Goal: Book appointment/travel/reservation

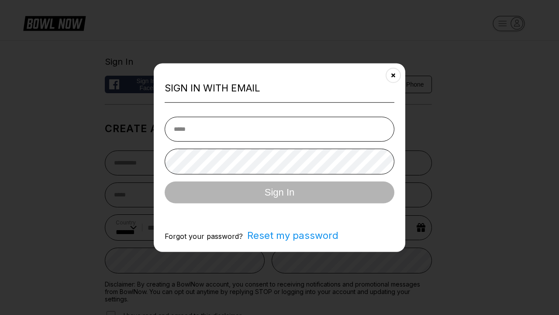
select select "**"
type input "**********"
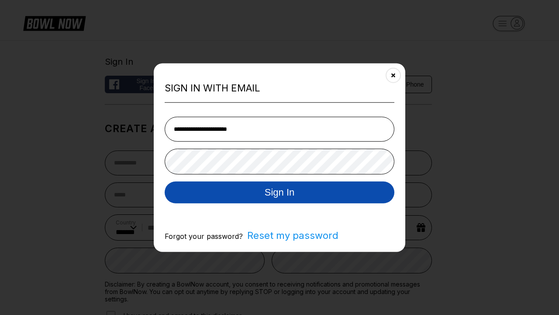
click at [280, 193] on button "Sign In" at bounding box center [280, 192] width 230 height 22
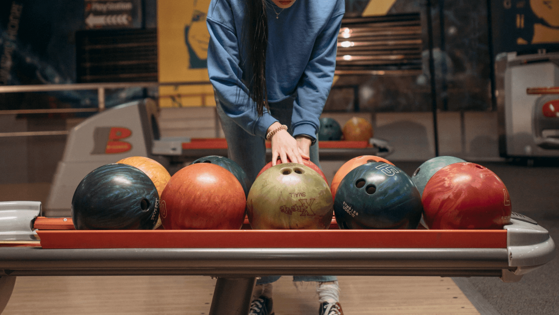
select select "*"
